Goal: Navigation & Orientation: Find specific page/section

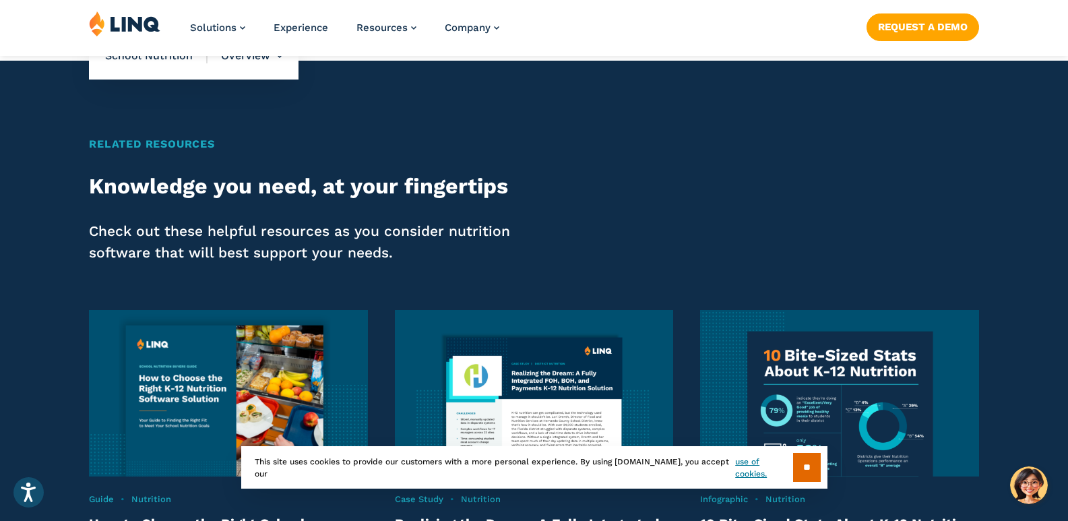
scroll to position [2500, 0]
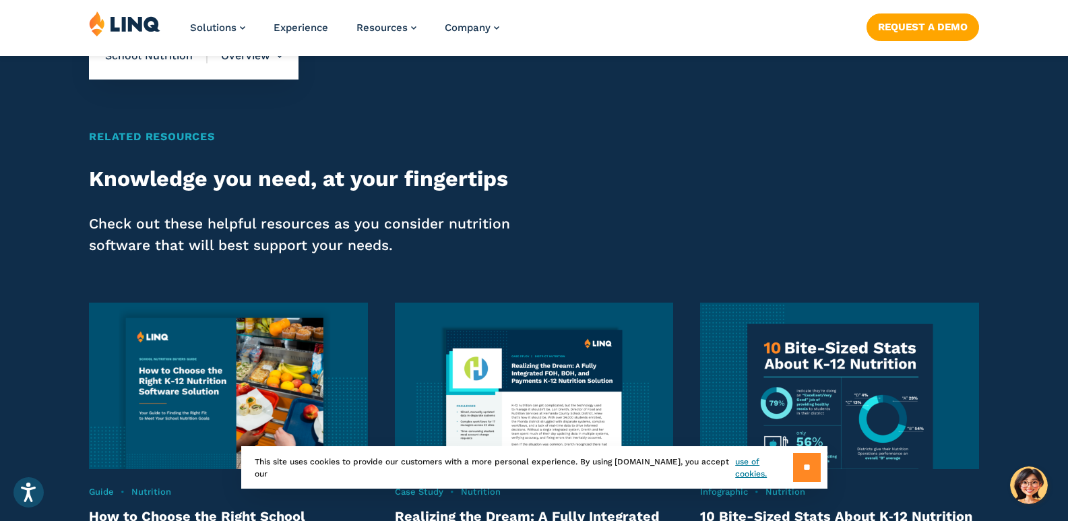
click at [813, 472] on input "**" at bounding box center [807, 467] width 28 height 29
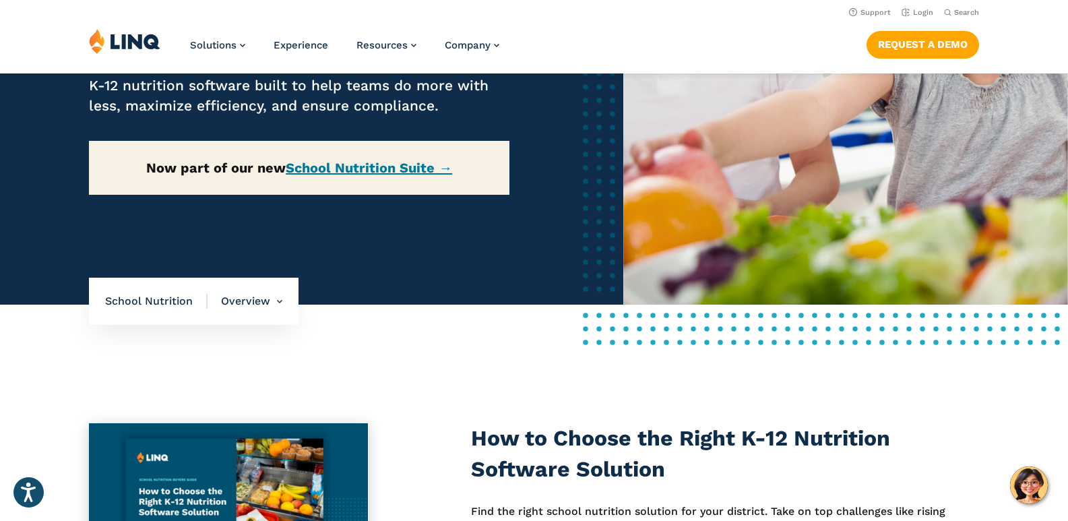
scroll to position [0, 0]
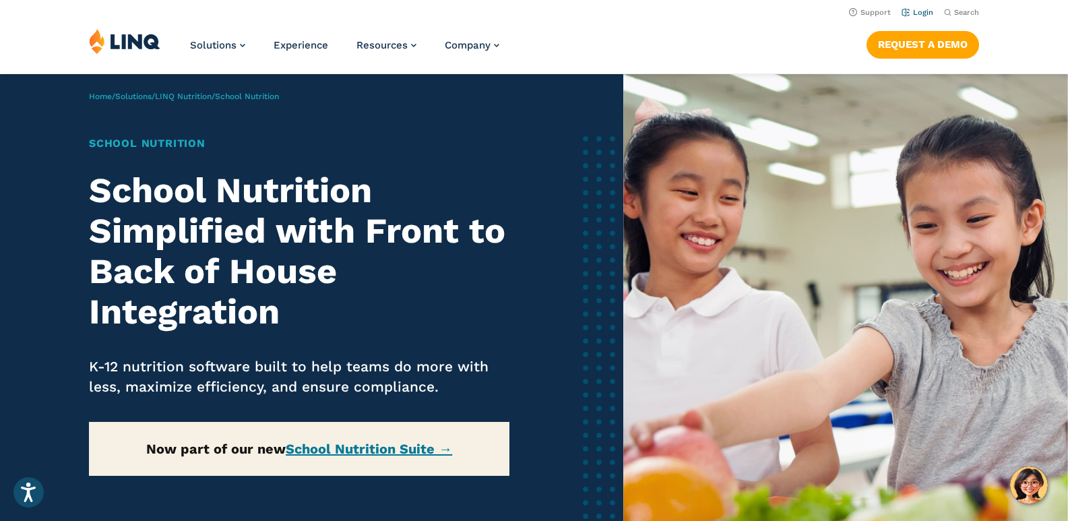
click at [920, 10] on link "Login" at bounding box center [918, 12] width 32 height 9
click at [272, 165] on div "School Nutrition School Nutrition Simplified with Front to Back of House Integr…" at bounding box center [299, 324] width 421 height 378
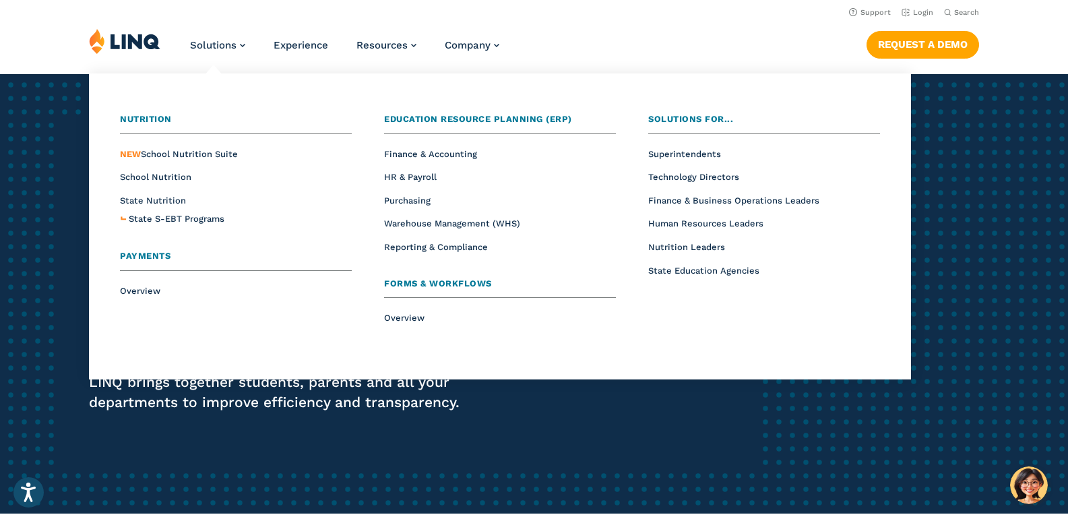
click at [242, 73] on ul "Nutrition Overview NEW School Nutrition Suite School Nutrition State Nutrition …" at bounding box center [500, 226] width 822 height 306
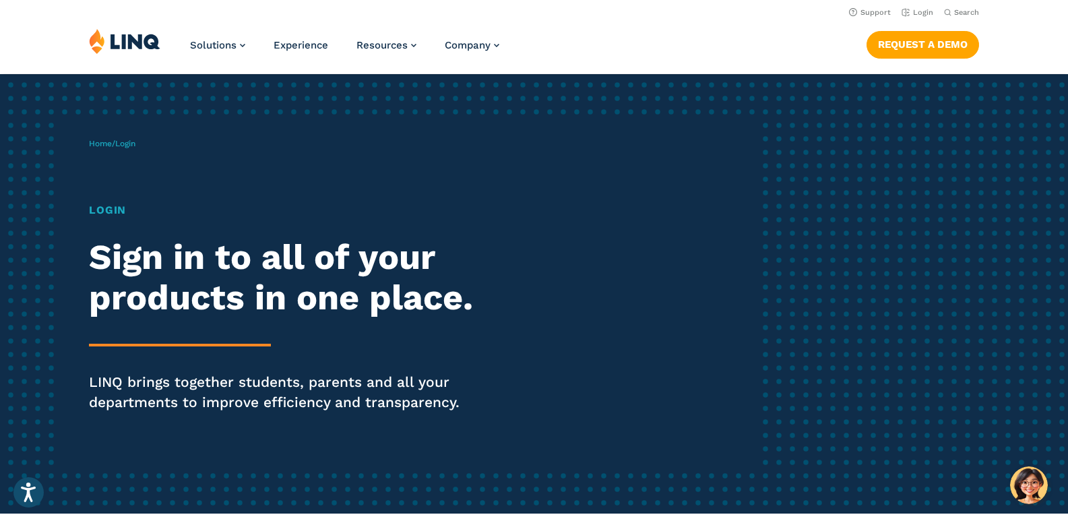
click at [1011, 259] on div "Home / Login Login Sign in to all of your products in one place. LINQ brings to…" at bounding box center [534, 293] width 1068 height 439
